Goal: Task Accomplishment & Management: Use online tool/utility

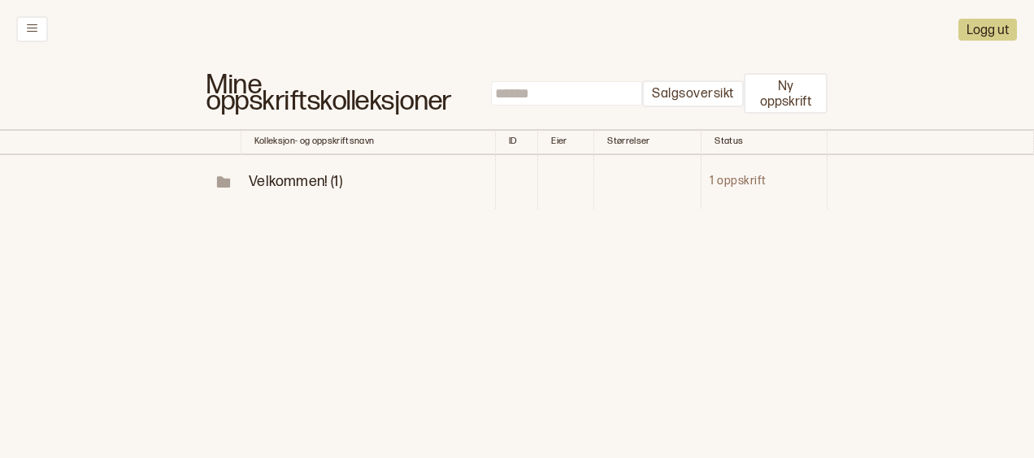
click at [292, 180] on span "Velkommen! (1)" at bounding box center [295, 181] width 93 height 17
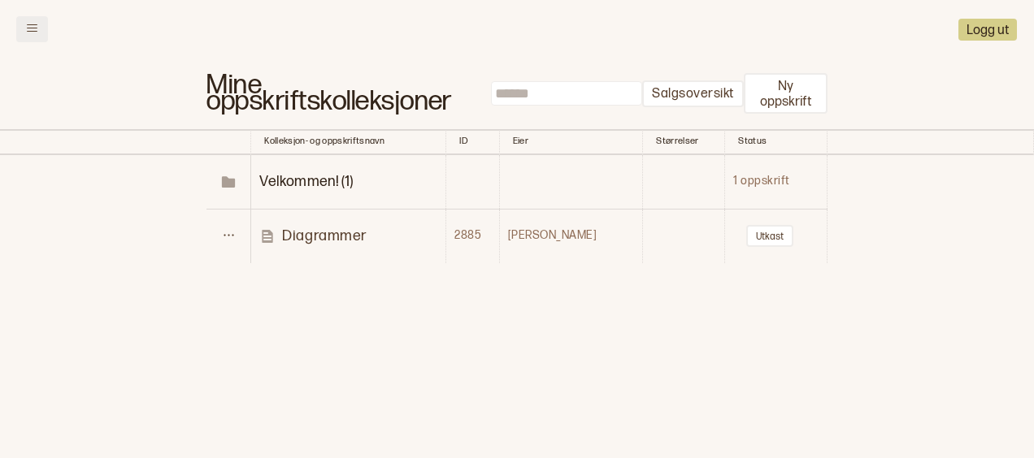
click at [45, 32] on button at bounding box center [32, 29] width 32 height 26
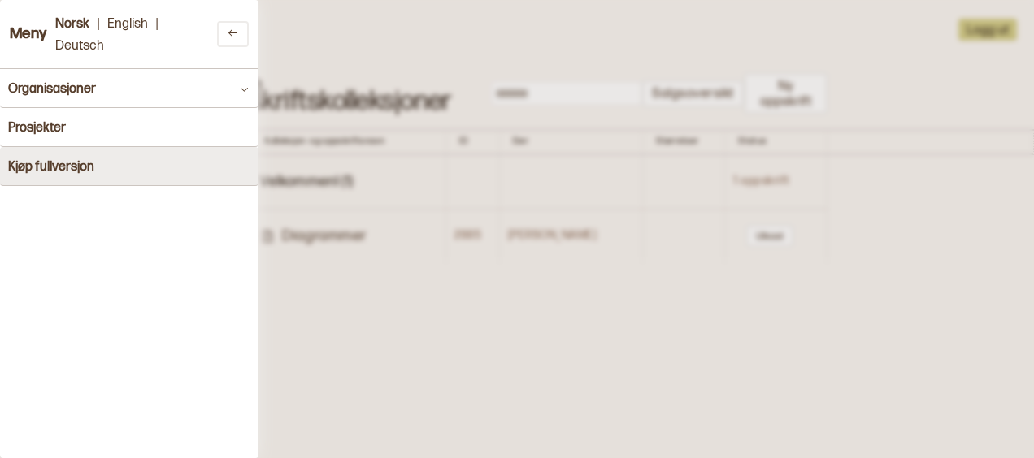
click at [52, 167] on h4 "Kjøp fullversjon" at bounding box center [51, 166] width 86 height 15
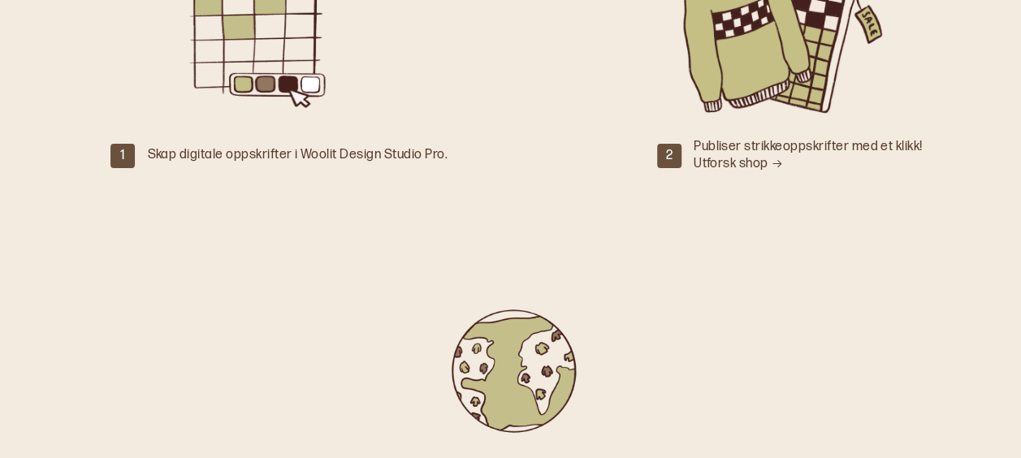
scroll to position [347, 0]
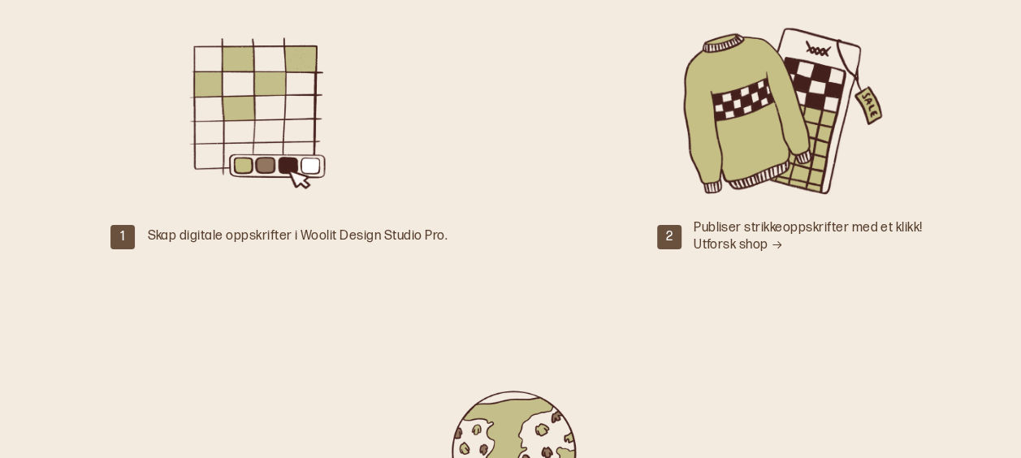
click at [731, 237] on link "Utforsk shop" at bounding box center [738, 244] width 89 height 15
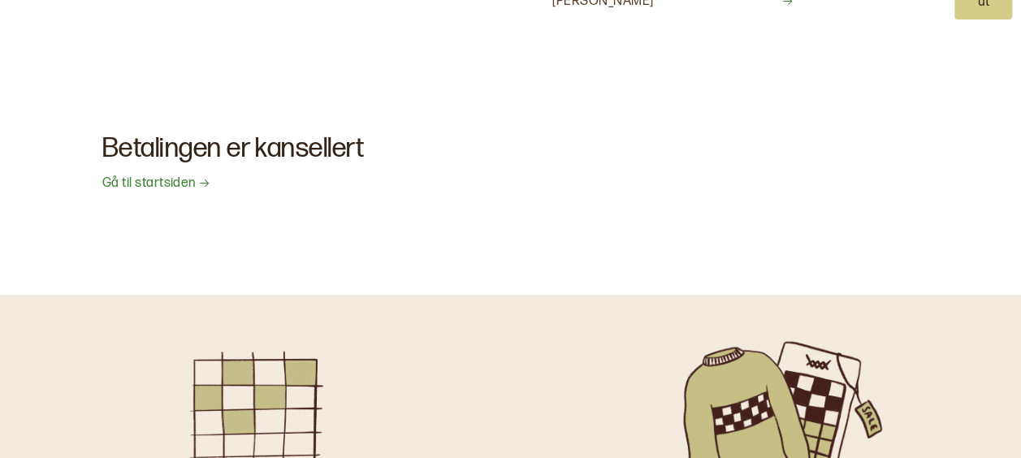
scroll to position [0, 0]
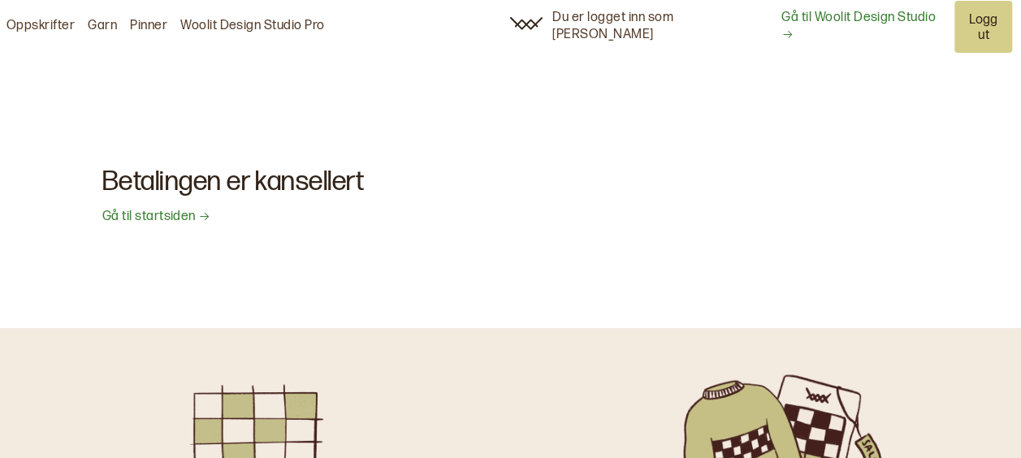
click at [825, 18] on link "Gå til Woolit Design Studio" at bounding box center [863, 27] width 163 height 34
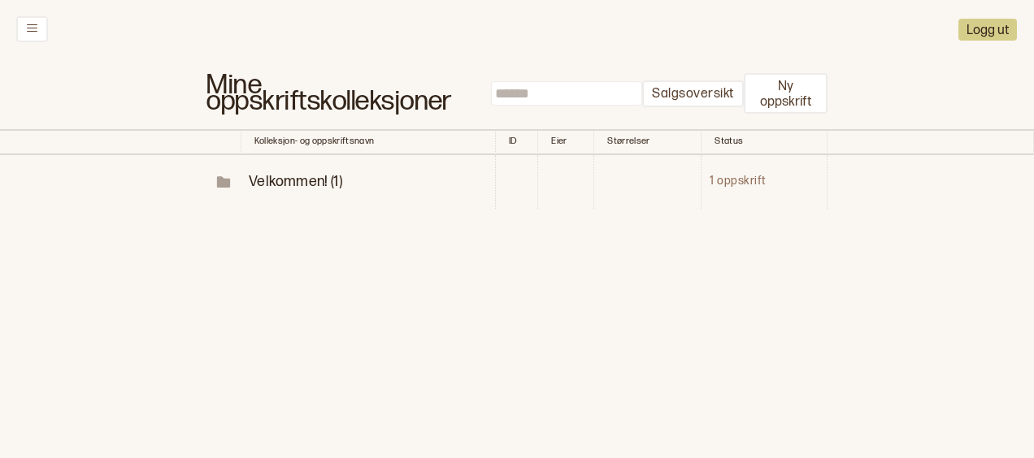
click at [319, 177] on span "Velkommen! (1)" at bounding box center [295, 181] width 93 height 17
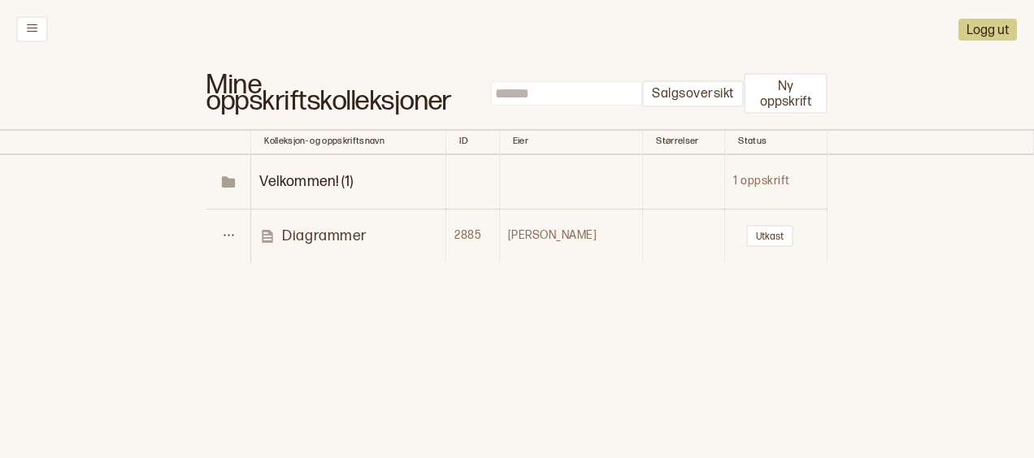
click at [327, 235] on p "Diagrammer" at bounding box center [324, 236] width 85 height 19
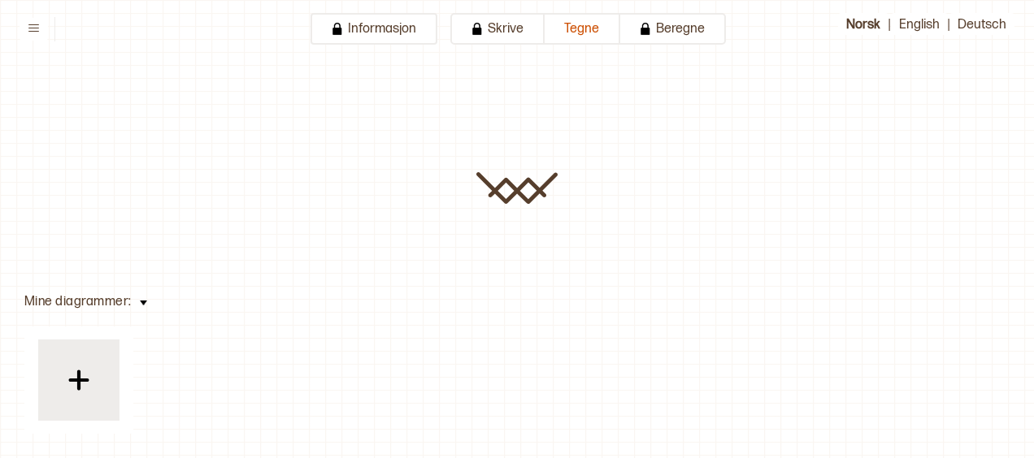
type input "**********"
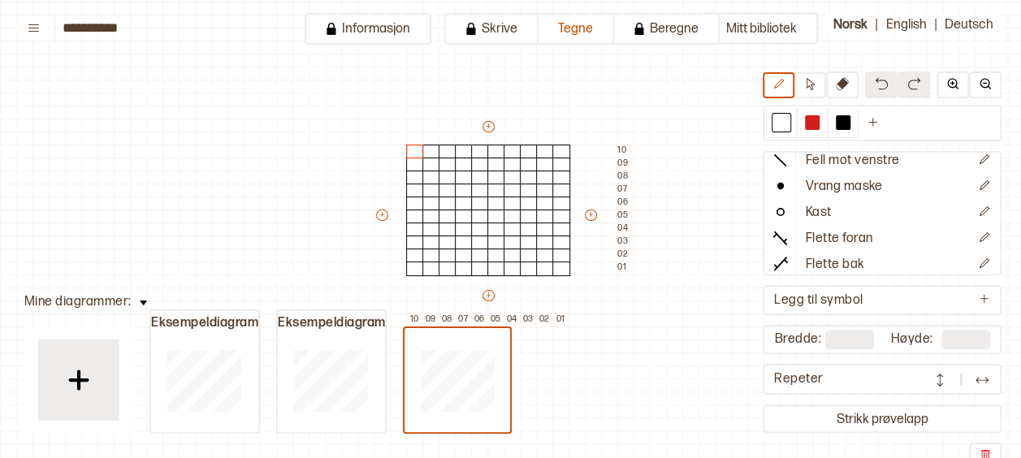
scroll to position [89, 0]
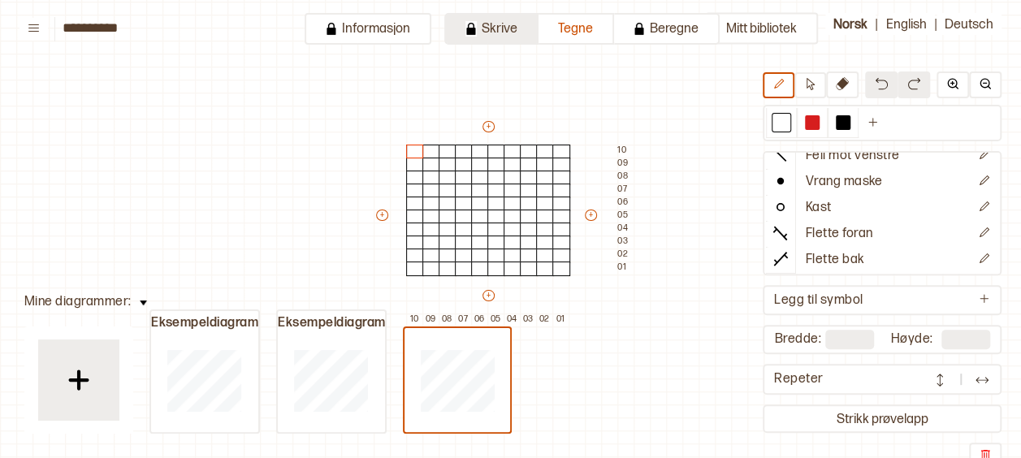
click at [497, 32] on button "Skrive" at bounding box center [492, 29] width 94 height 32
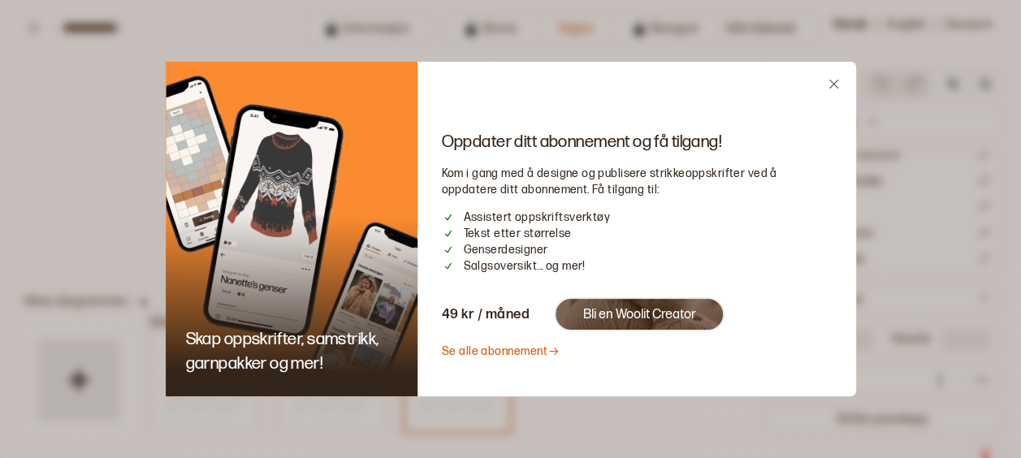
click at [472, 351] on link "Se alle abonnement" at bounding box center [501, 352] width 119 height 14
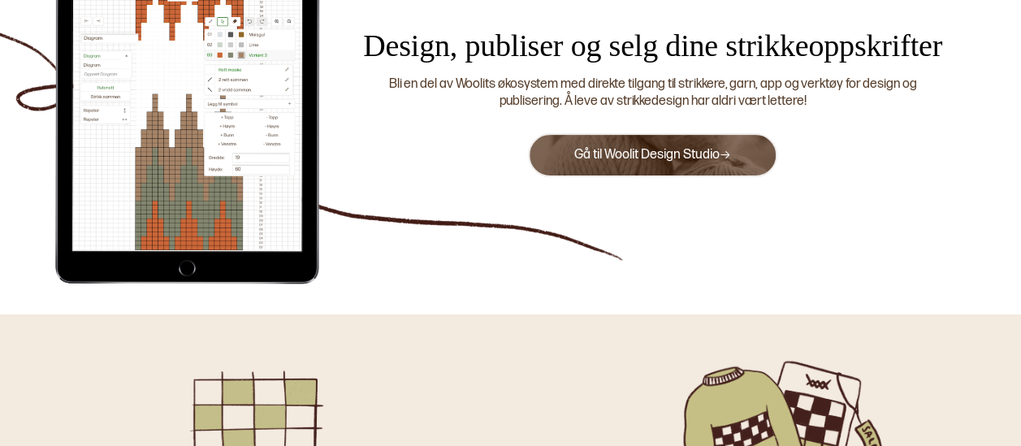
scroll to position [183, 0]
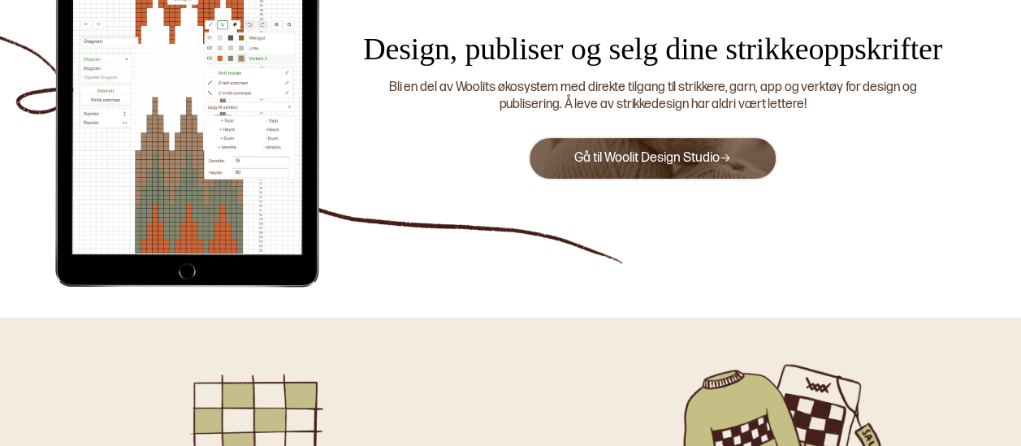
click at [683, 150] on link "Gå til Woolit Design Studio" at bounding box center [653, 157] width 158 height 15
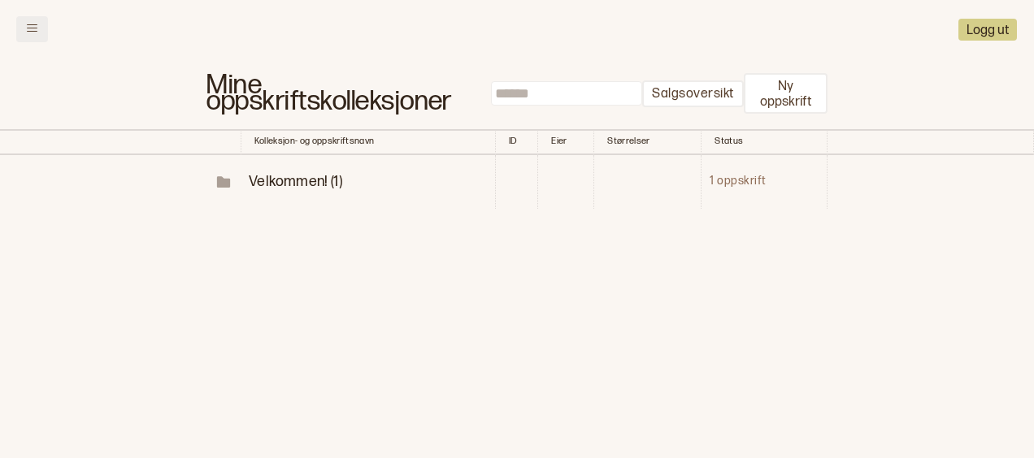
click at [39, 20] on button at bounding box center [32, 29] width 32 height 26
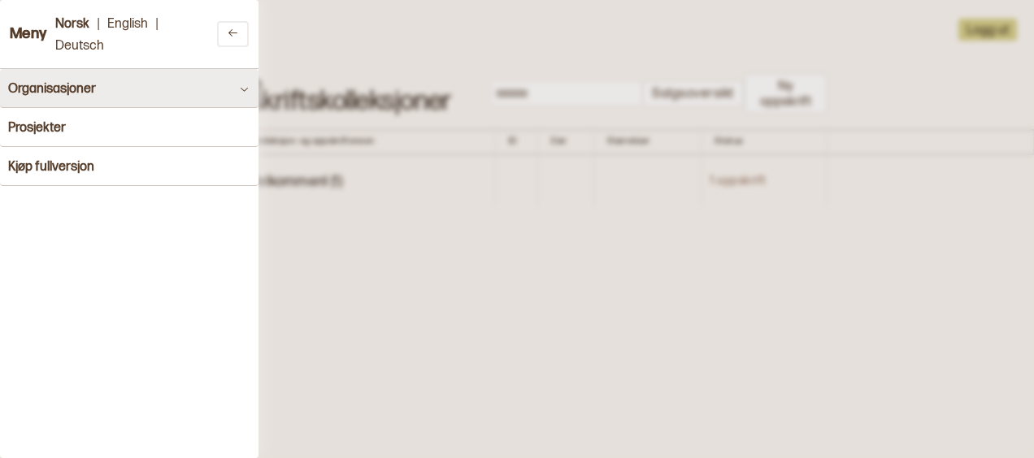
click at [223, 85] on button "Organisasjoner" at bounding box center [129, 88] width 258 height 39
click at [63, 93] on h4 "Organisasjoner" at bounding box center [52, 88] width 88 height 15
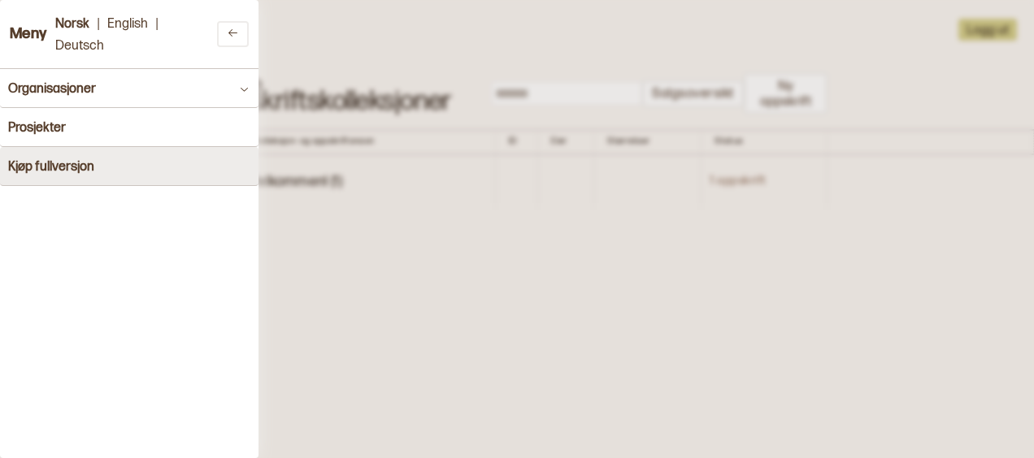
click at [60, 165] on h4 "Kjøp fullversjon" at bounding box center [51, 166] width 86 height 15
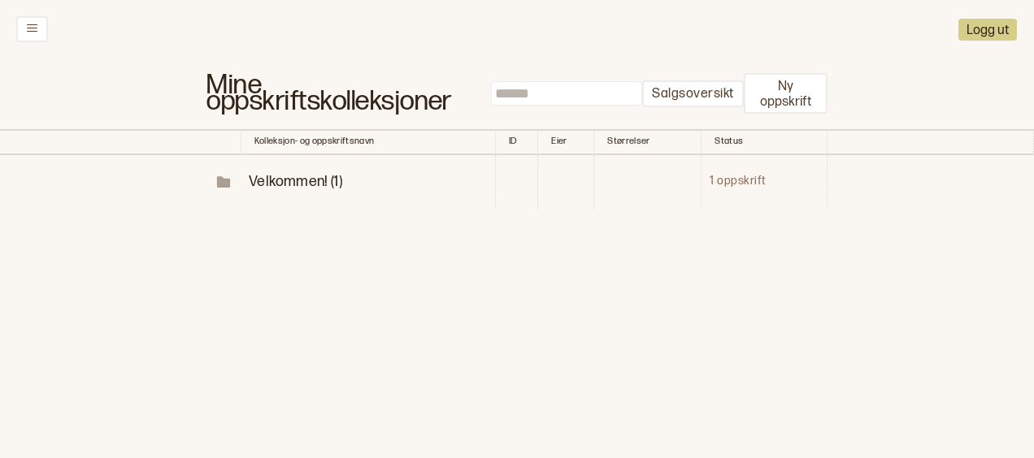
click at [266, 96] on h1 "Mine oppskriftskolleksjoner" at bounding box center [348, 94] width 284 height 34
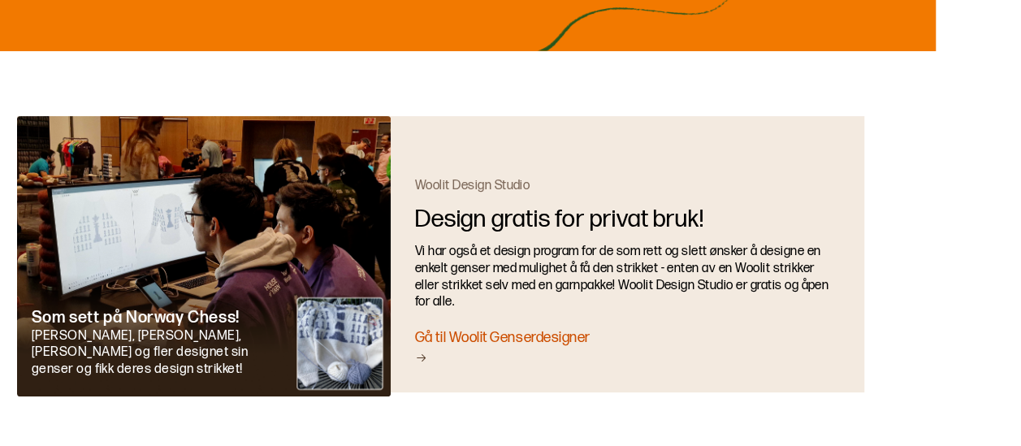
scroll to position [3025, 85]
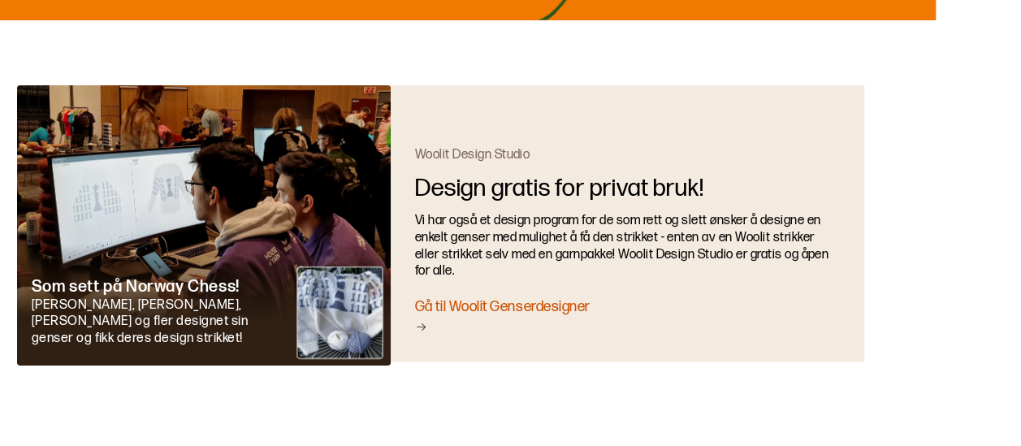
click at [521, 297] on div "Gå til Woolit Genserdesigner" at bounding box center [627, 316] width 425 height 38
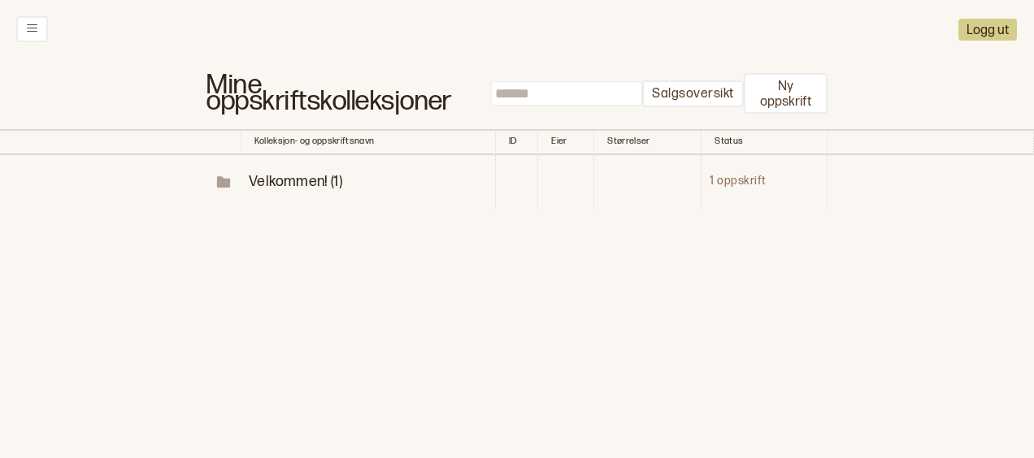
click at [729, 179] on td "1 oppskrift" at bounding box center [764, 182] width 126 height 54
click at [278, 180] on span "Velkommen! (1)" at bounding box center [295, 181] width 93 height 17
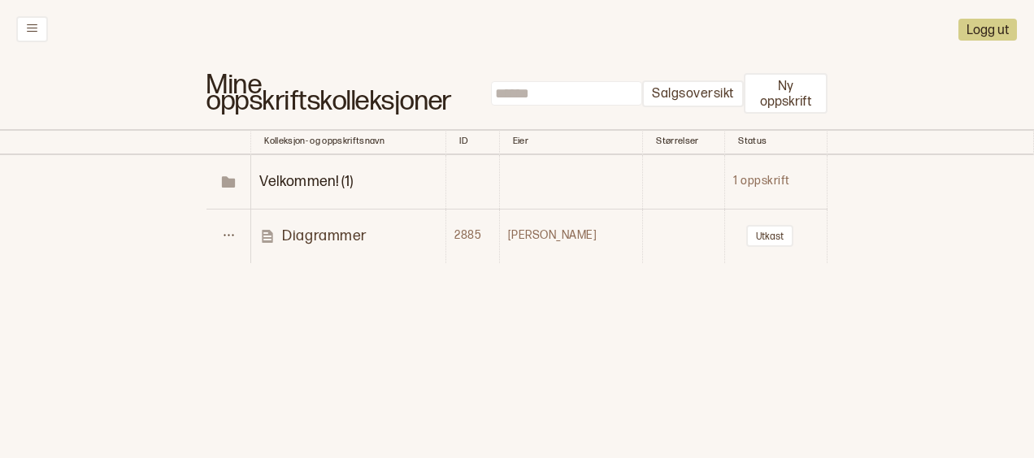
click at [310, 223] on td "Diagrammer" at bounding box center [348, 236] width 195 height 54
click at [312, 232] on p "Diagrammer" at bounding box center [324, 236] width 85 height 19
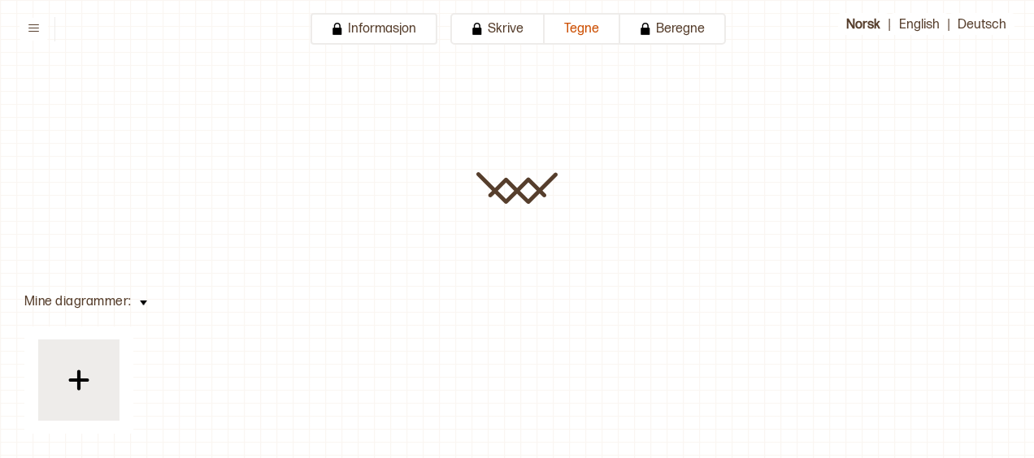
type input "**********"
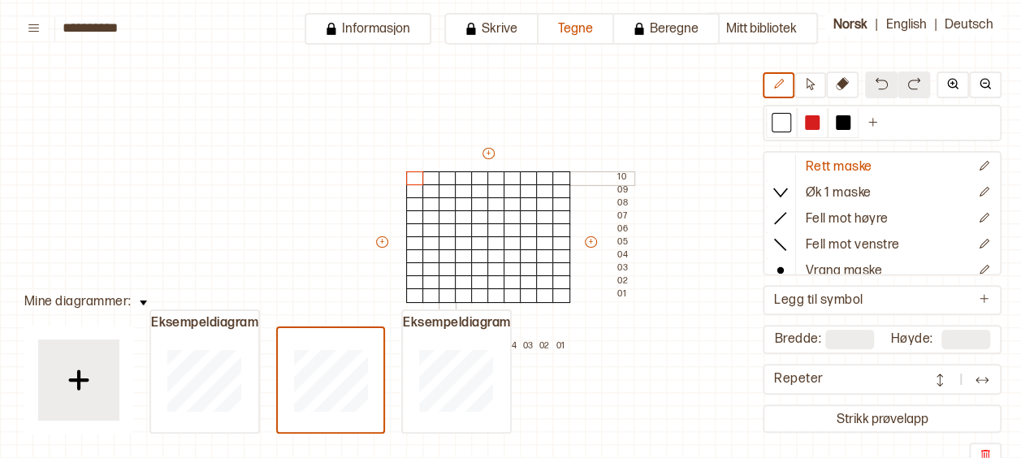
scroll to position [24, 16]
click at [868, 122] on icon "Ny farge" at bounding box center [873, 122] width 12 height 12
click at [450, 205] on div at bounding box center [448, 204] width 18 height 15
click at [898, 116] on icon "Ny farge" at bounding box center [904, 122] width 12 height 12
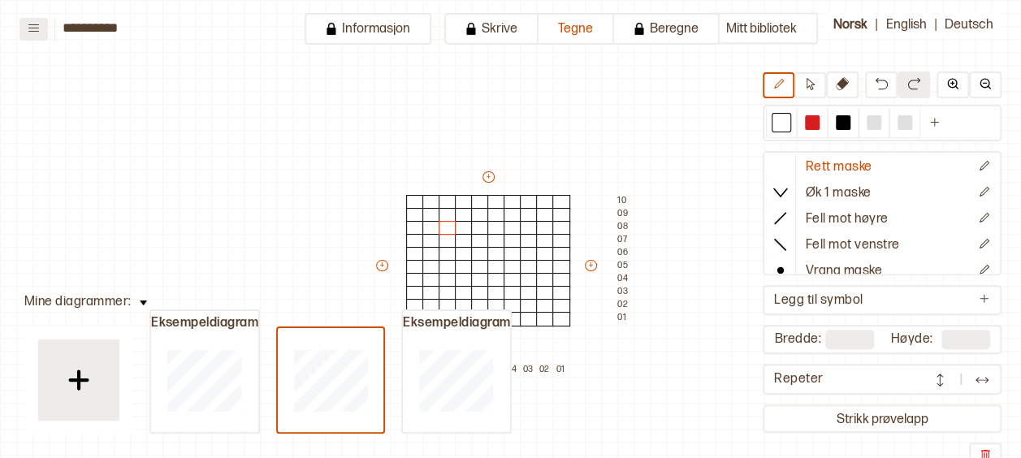
click at [34, 19] on button at bounding box center [34, 29] width 28 height 23
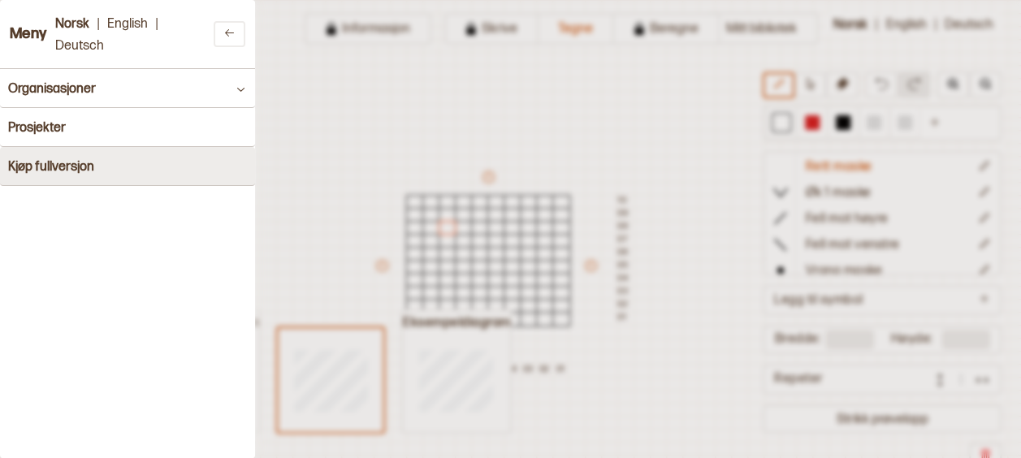
click at [54, 167] on h4 "Kjøp fullversjon" at bounding box center [51, 166] width 86 height 15
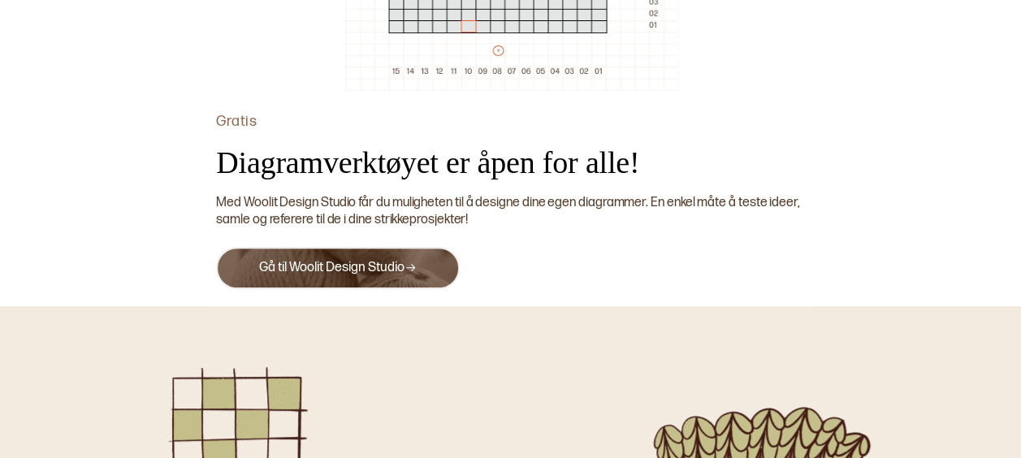
scroll to position [231, 0]
click at [346, 259] on link "Gå til Woolit Design Studio" at bounding box center [338, 266] width 158 height 15
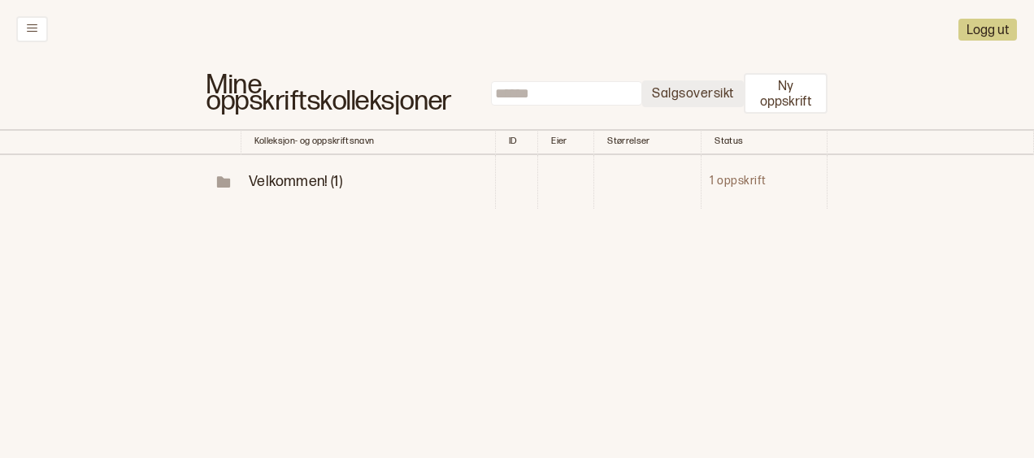
click at [689, 96] on p "Salgsoversikt" at bounding box center [692, 94] width 81 height 17
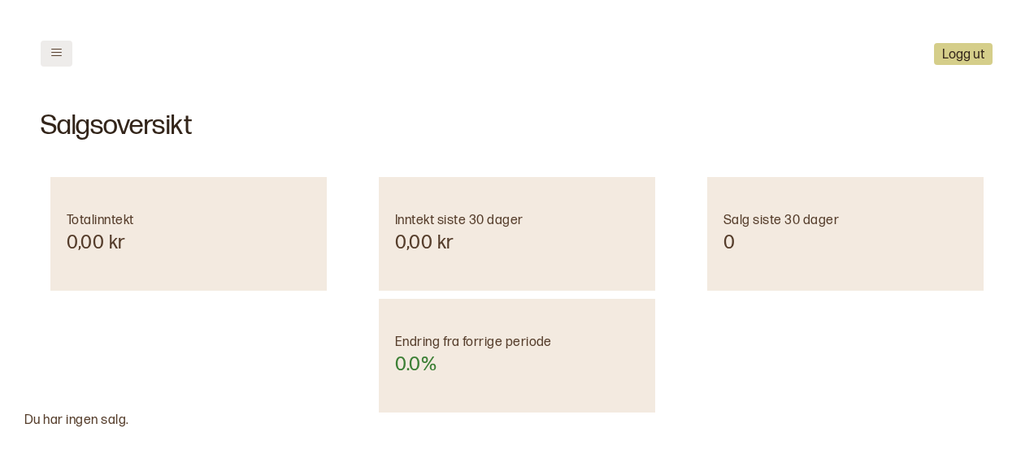
click at [52, 47] on icon at bounding box center [56, 52] width 12 height 12
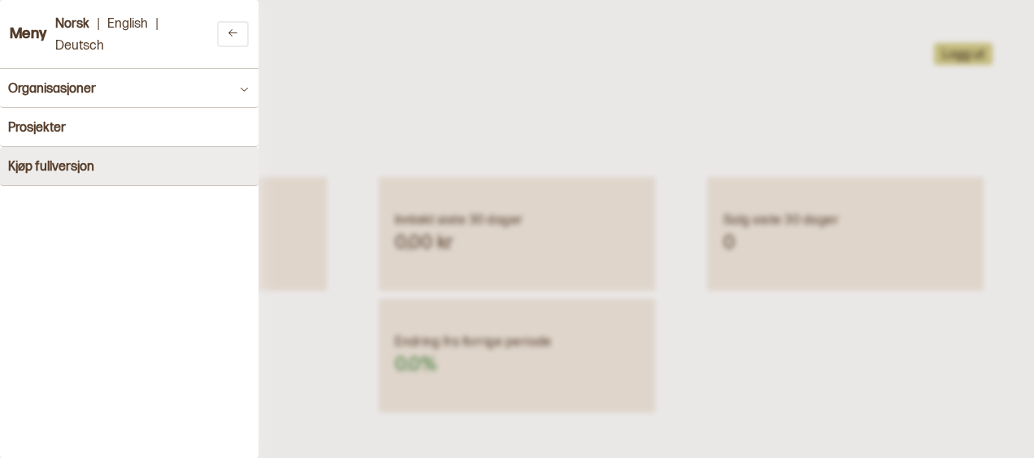
click at [80, 163] on h4 "Kjøp fullversjon" at bounding box center [51, 166] width 86 height 15
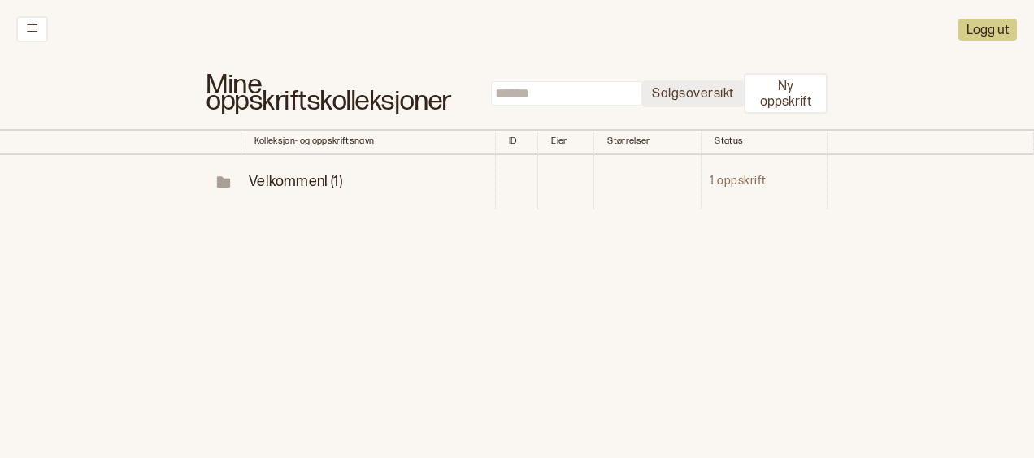
click at [709, 89] on p "Salgsoversikt" at bounding box center [692, 94] width 81 height 17
click at [296, 185] on span "Velkommen! (1)" at bounding box center [295, 181] width 93 height 17
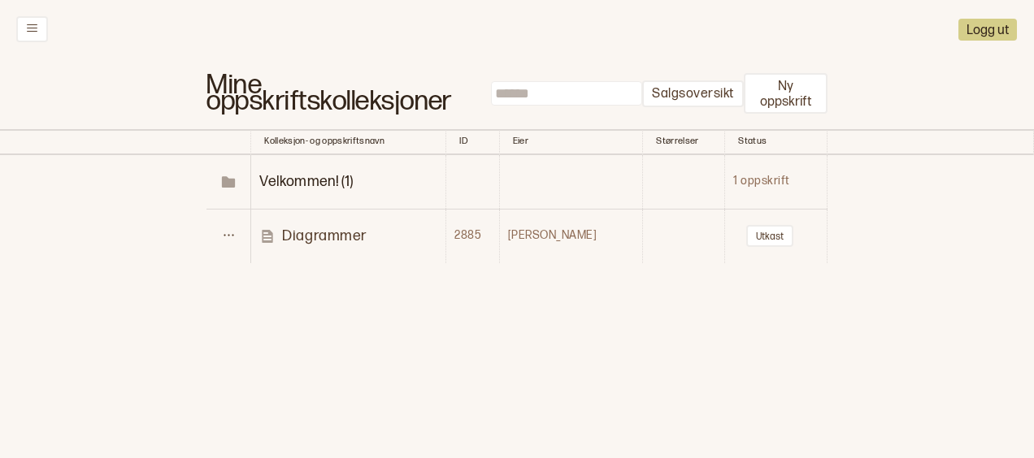
click at [325, 240] on p "Diagrammer" at bounding box center [324, 236] width 85 height 19
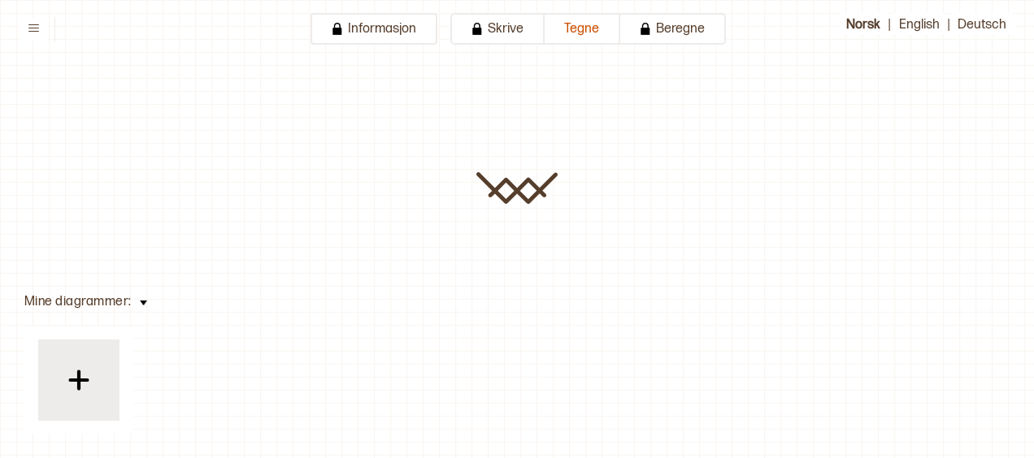
type input "**********"
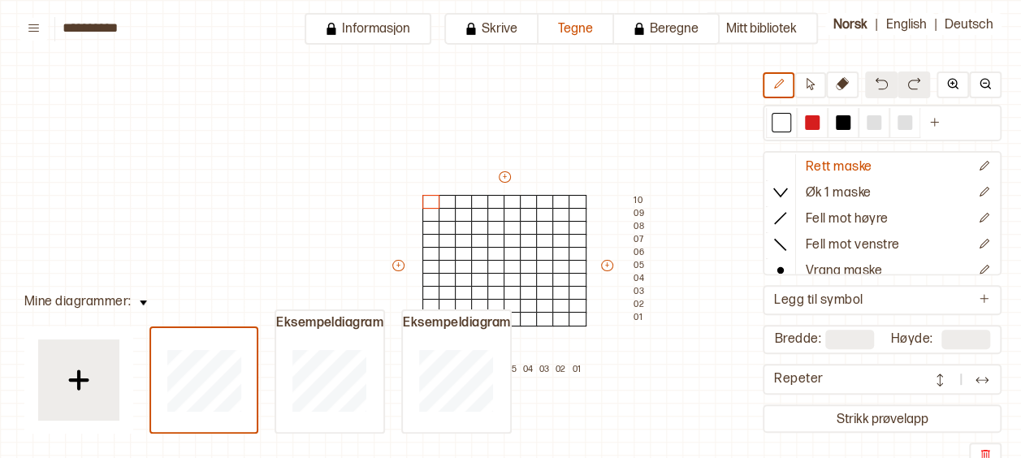
scroll to position [50, 16]
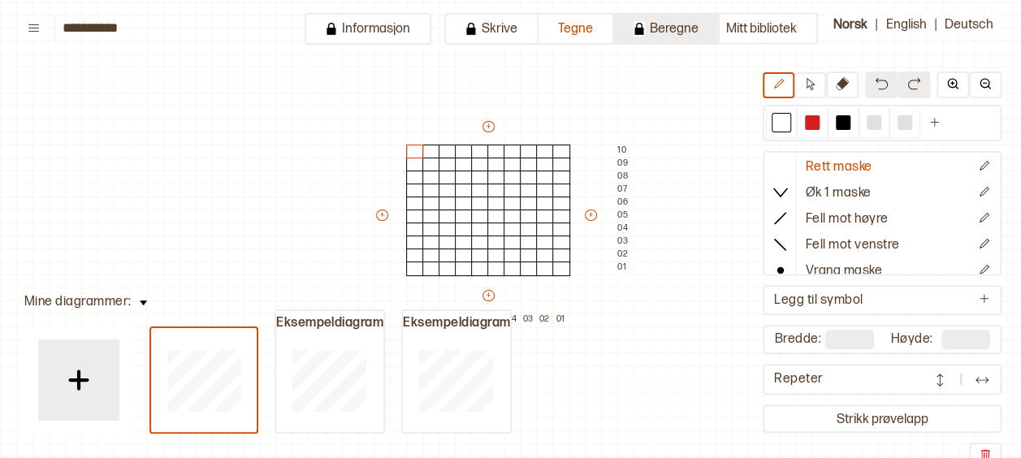
click at [669, 24] on button "Beregne" at bounding box center [667, 29] width 106 height 32
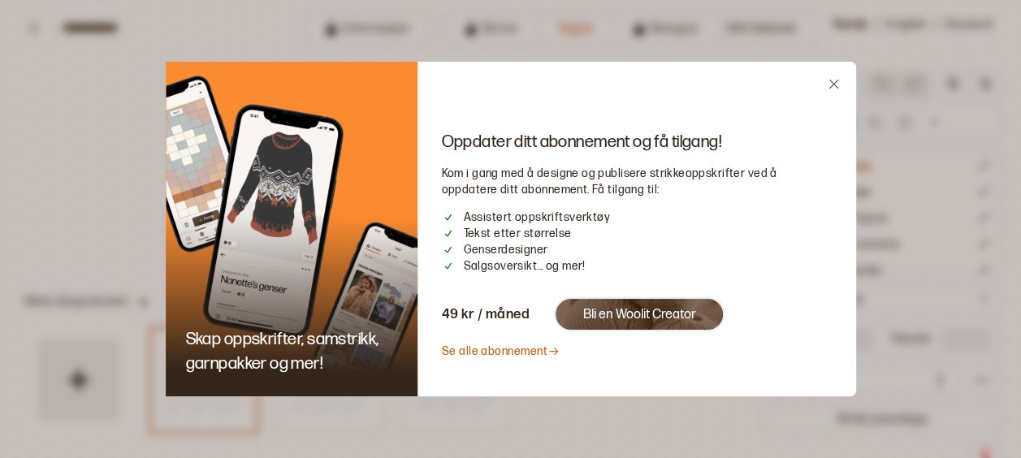
click at [832, 72] on div "Oppdater ditt abonnement og få tilgang! Kom i gang med å designe og publisere s…" at bounding box center [637, 229] width 439 height 335
click at [832, 80] on icon "Close" at bounding box center [834, 84] width 12 height 12
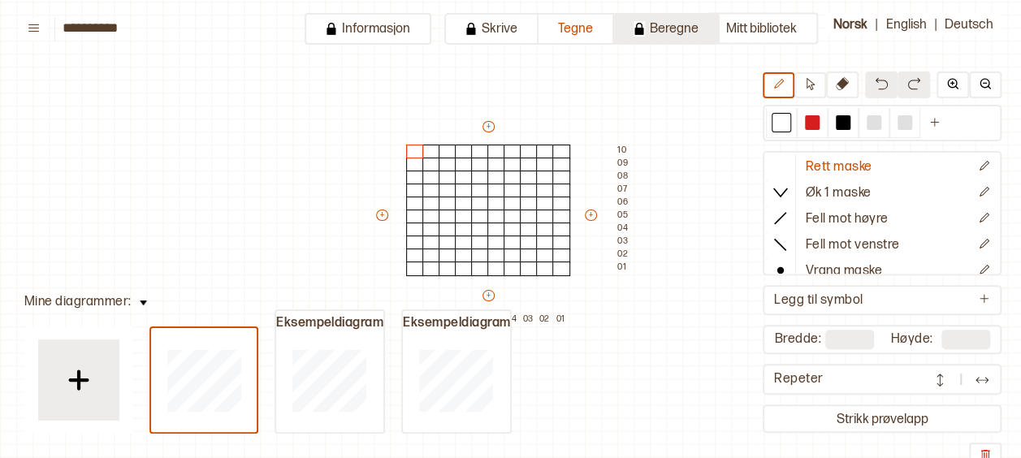
click at [657, 30] on button "Beregne" at bounding box center [667, 29] width 106 height 32
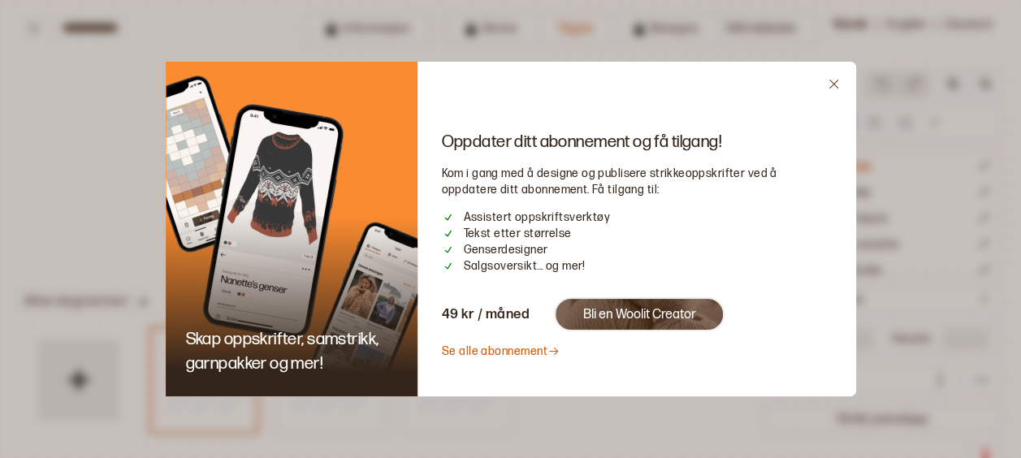
click at [831, 81] on icon "Close" at bounding box center [834, 84] width 12 height 12
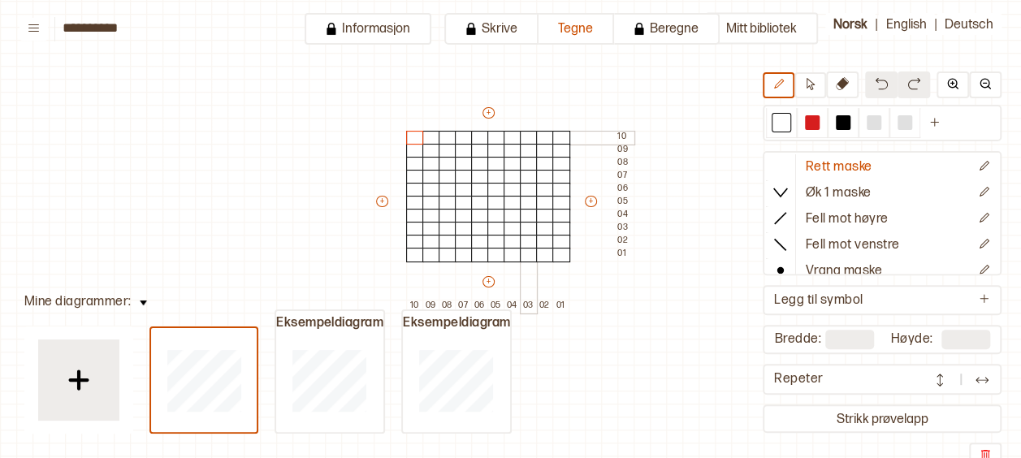
scroll to position [63, 16]
click at [459, 150] on div at bounding box center [464, 152] width 18 height 15
click at [930, 120] on icon "Ny farge" at bounding box center [934, 122] width 9 height 9
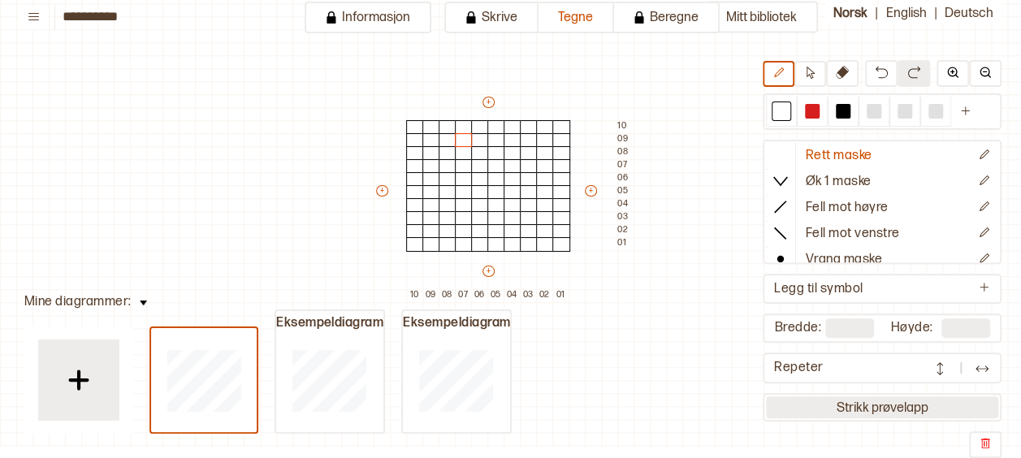
click at [900, 406] on button "Strikk prøvelapp" at bounding box center [882, 408] width 232 height 22
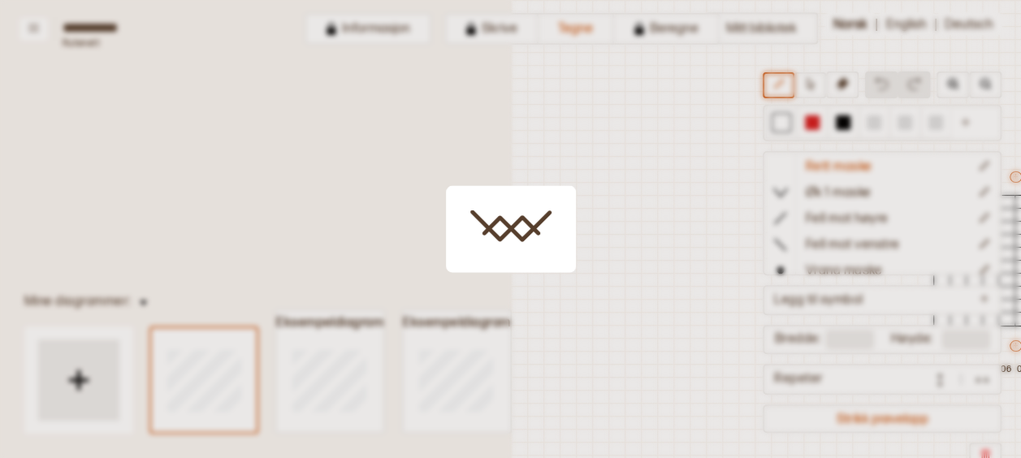
scroll to position [50, 401]
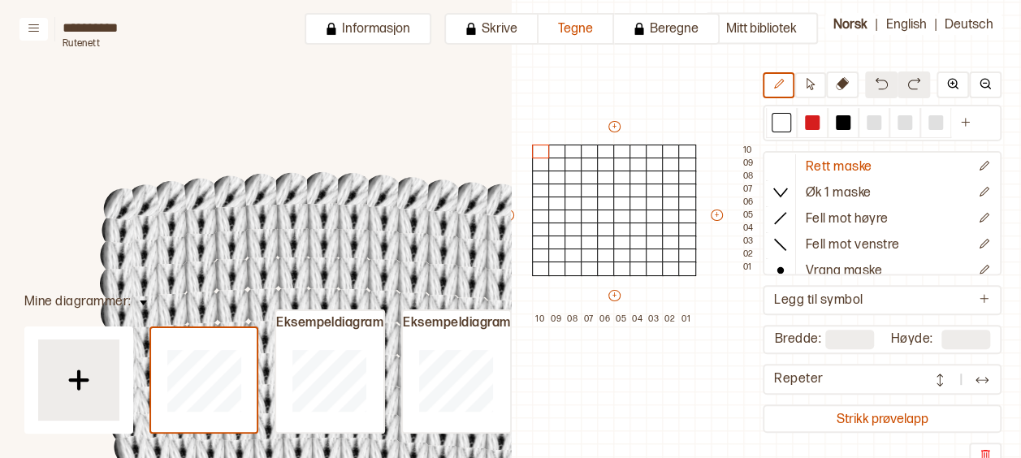
click at [400, 237] on circle at bounding box center [413, 247] width 41 height 41
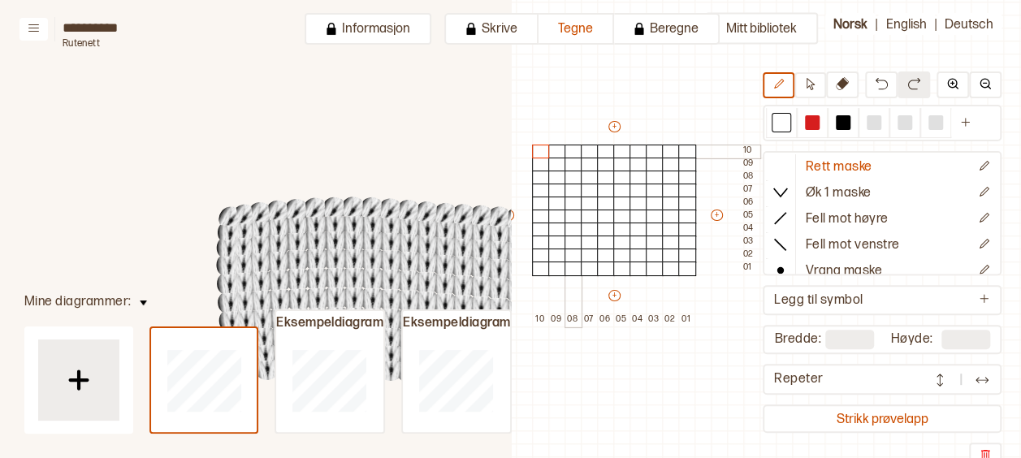
click at [574, 155] on div at bounding box center [574, 152] width 18 height 15
click at [579, 180] on div at bounding box center [574, 178] width 18 height 15
click at [575, 36] on button "Tegne" at bounding box center [577, 29] width 76 height 32
click at [599, 174] on div at bounding box center [606, 178] width 18 height 15
click at [844, 120] on div at bounding box center [843, 122] width 15 height 15
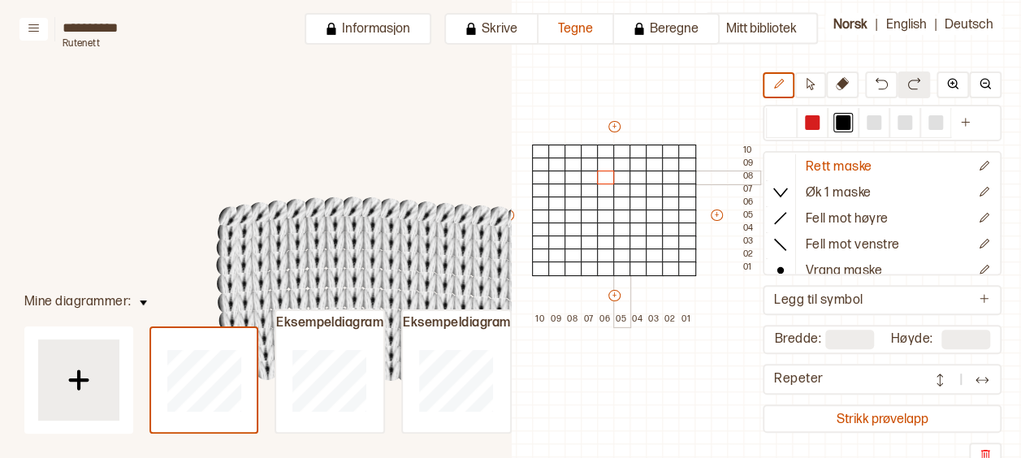
click at [618, 171] on div at bounding box center [623, 178] width 18 height 15
click at [567, 173] on div at bounding box center [574, 178] width 18 height 15
click at [572, 190] on div at bounding box center [574, 191] width 18 height 15
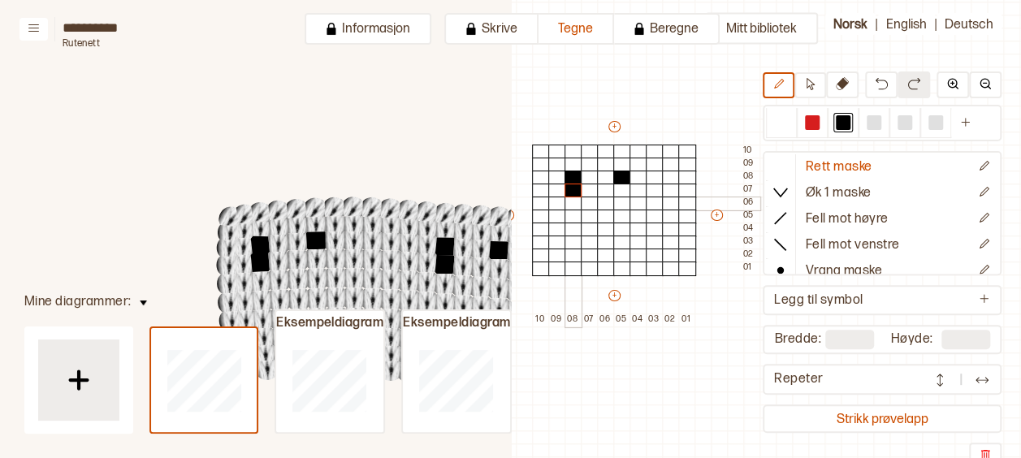
click at [575, 202] on div at bounding box center [574, 204] width 18 height 15
click at [587, 213] on div at bounding box center [590, 217] width 18 height 15
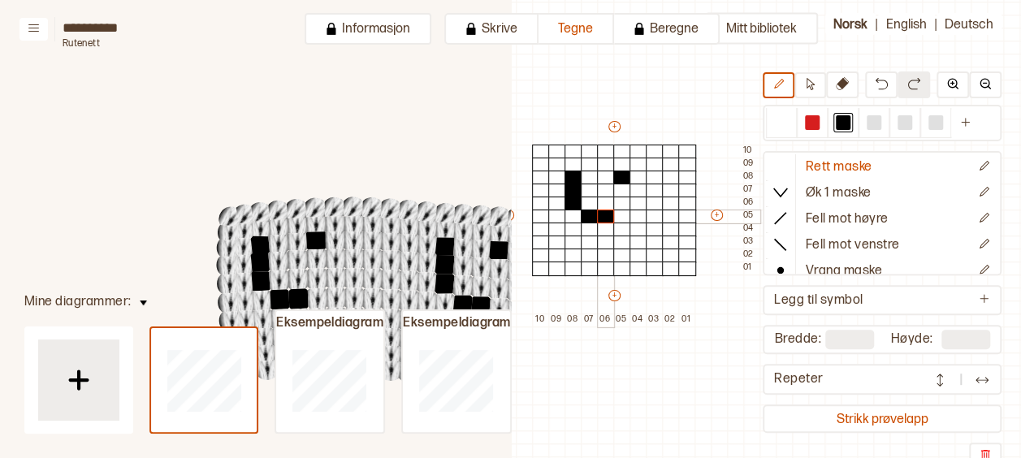
click at [597, 215] on div at bounding box center [606, 217] width 18 height 15
click at [619, 206] on div at bounding box center [623, 204] width 18 height 15
click at [618, 189] on div at bounding box center [623, 191] width 18 height 15
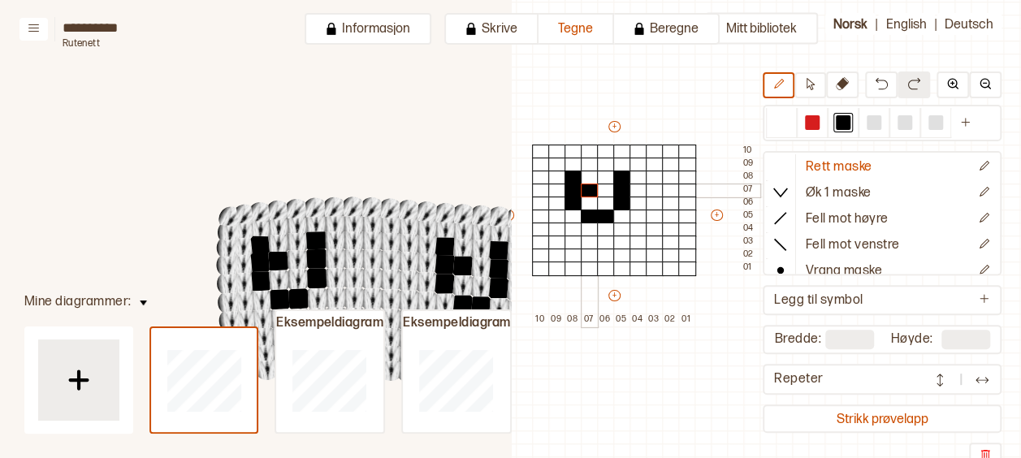
click at [592, 187] on div at bounding box center [590, 191] width 18 height 15
click at [592, 201] on div at bounding box center [590, 204] width 18 height 15
click at [605, 203] on div at bounding box center [606, 204] width 18 height 15
click at [603, 189] on div at bounding box center [606, 191] width 18 height 15
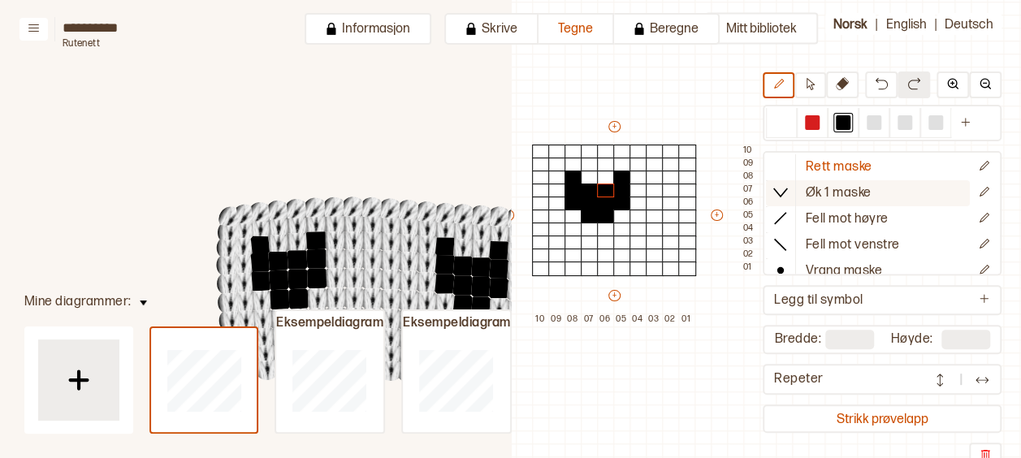
click at [826, 190] on p "Øk 1 maske" at bounding box center [839, 193] width 66 height 17
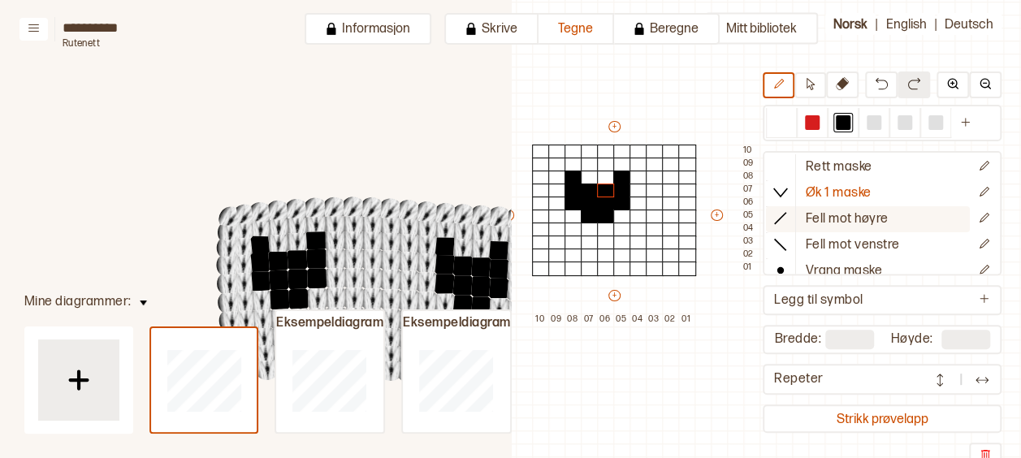
click at [826, 219] on p "Fell mot høyre" at bounding box center [847, 219] width 83 height 17
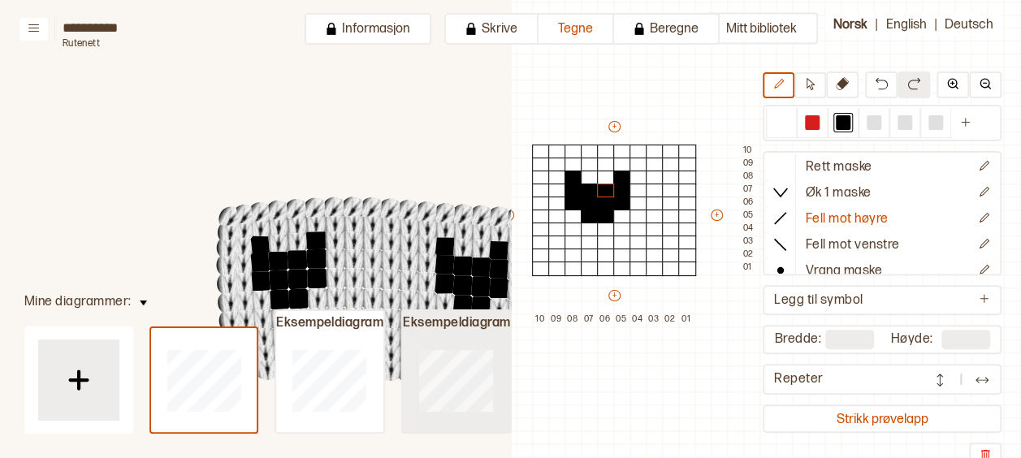
type input "**"
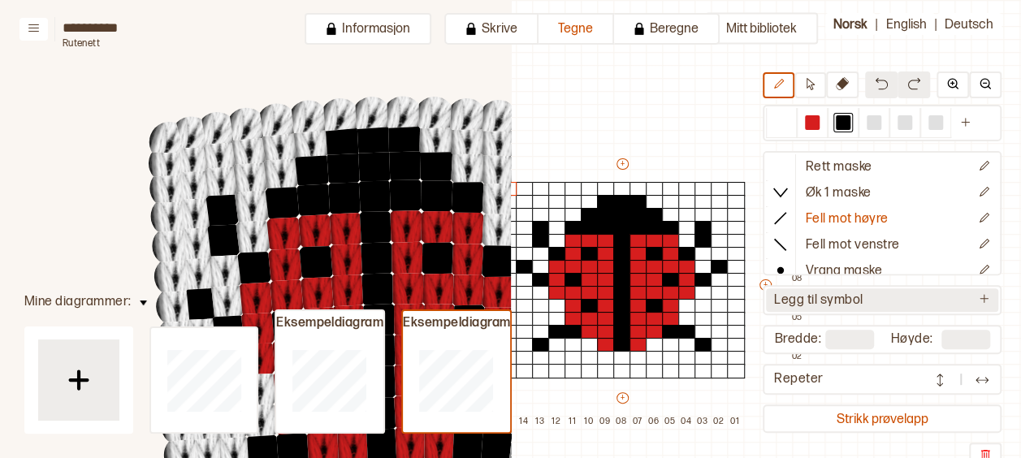
scroll to position [11, 0]
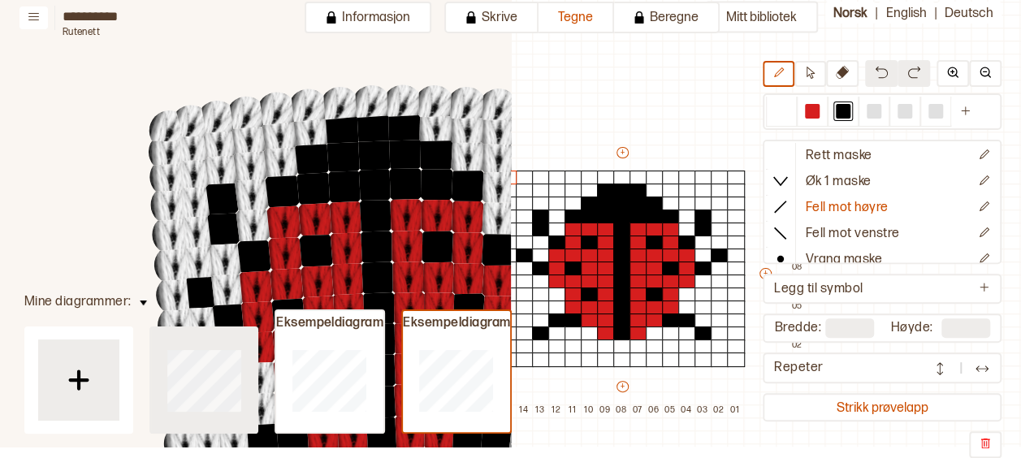
type input "**"
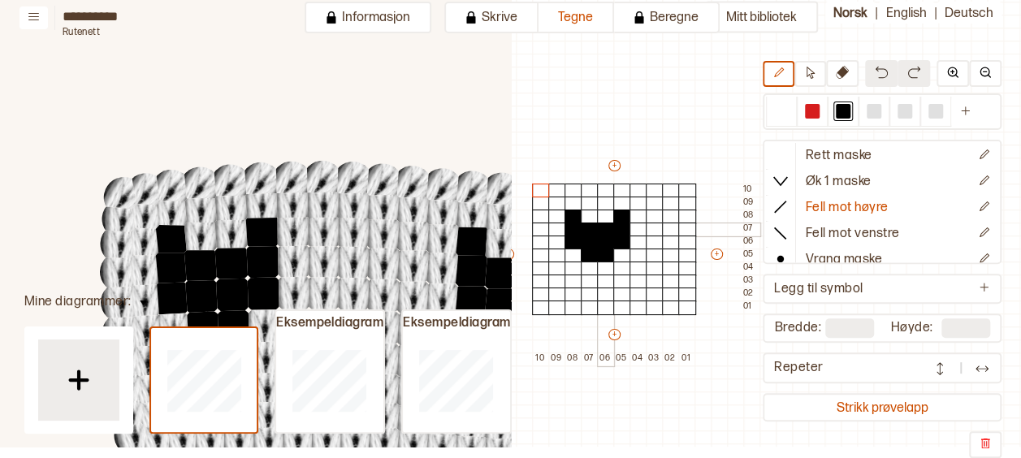
click at [603, 230] on div at bounding box center [606, 230] width 18 height 15
click at [748, 12] on button "Mitt bibliotek" at bounding box center [761, 18] width 113 height 32
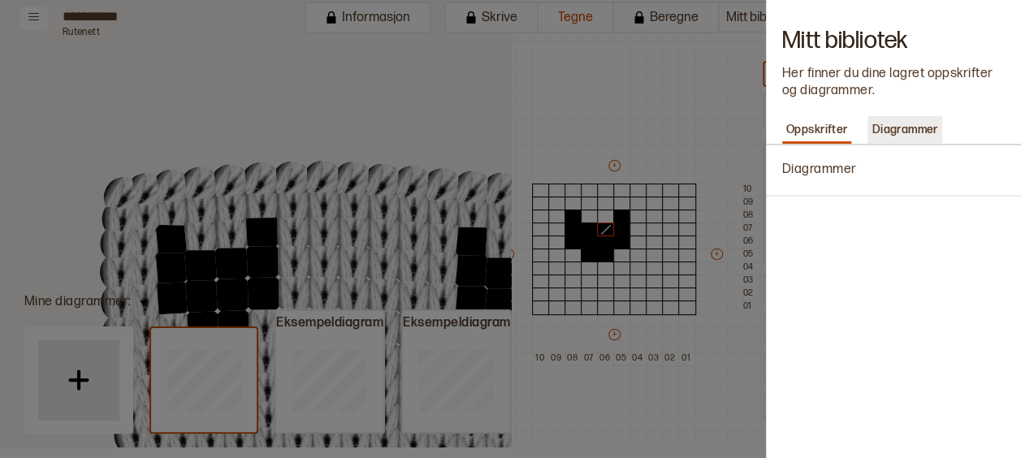
click at [897, 130] on p "Diagrammer" at bounding box center [905, 130] width 74 height 23
